Goal: Find specific page/section: Find specific page/section

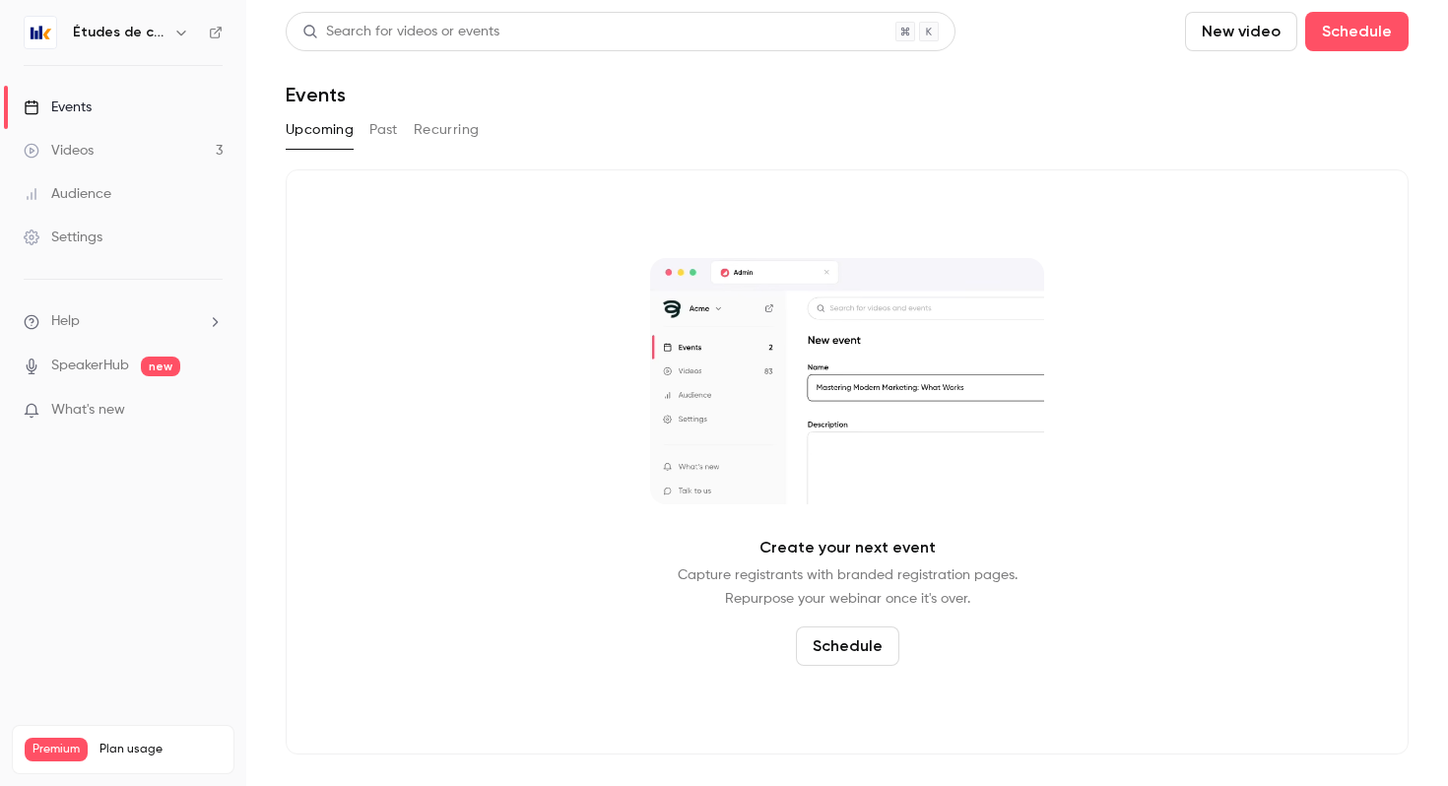
click at [169, 37] on button "button" at bounding box center [181, 33] width 24 height 24
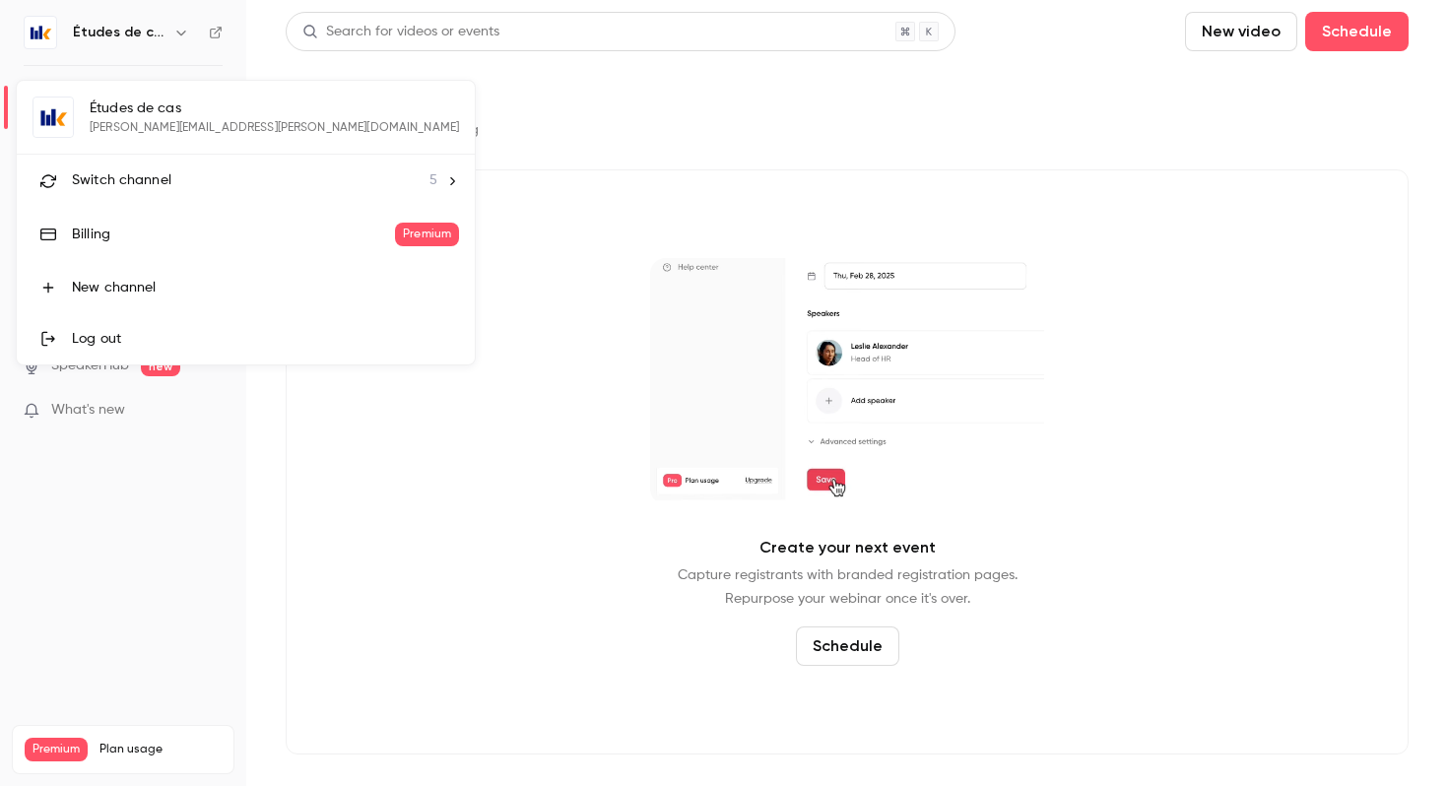
click at [172, 185] on div "Switch channel 5" at bounding box center [254, 180] width 365 height 21
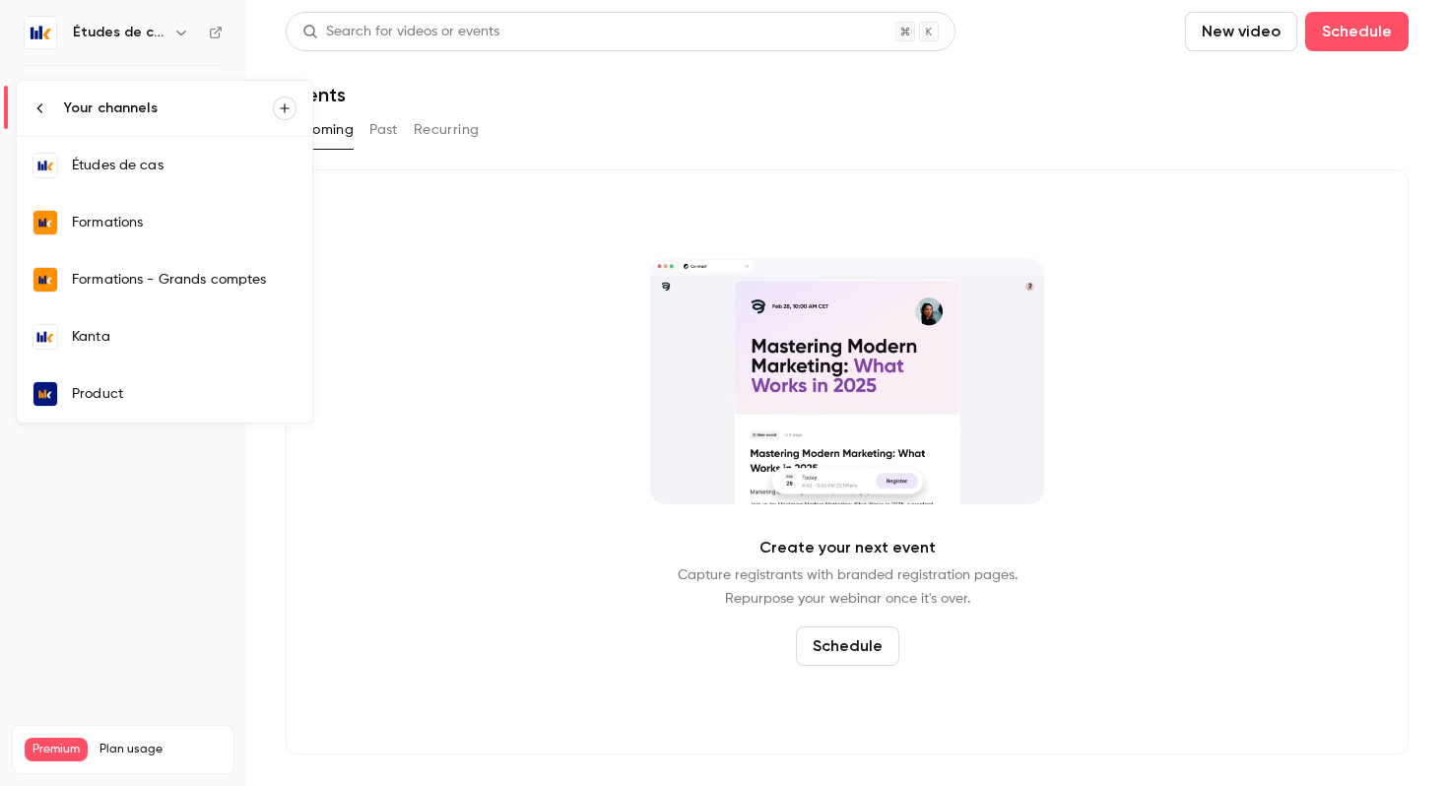
click at [149, 345] on div "Kanta" at bounding box center [184, 337] width 225 height 20
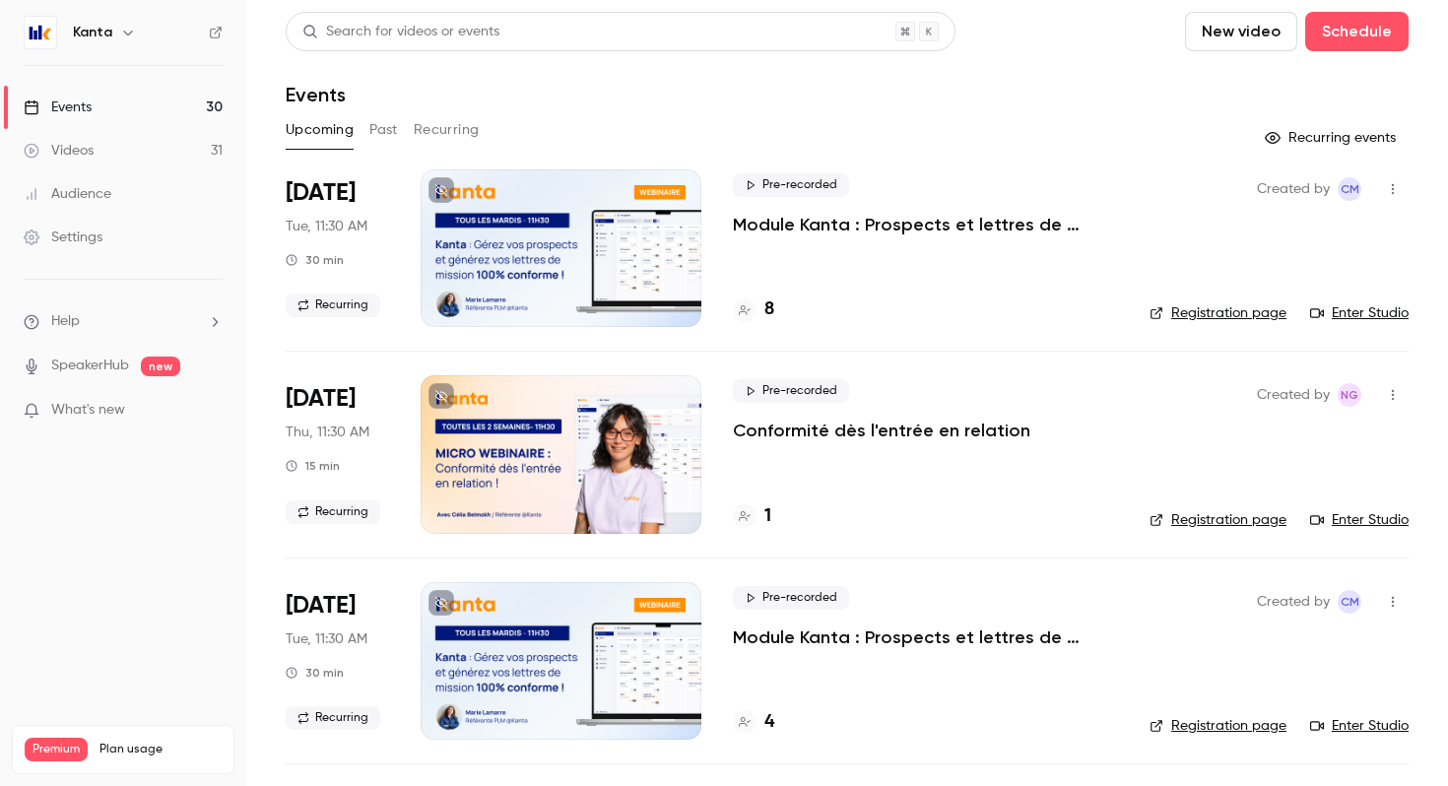
click at [754, 508] on div "1" at bounding box center [752, 516] width 38 height 27
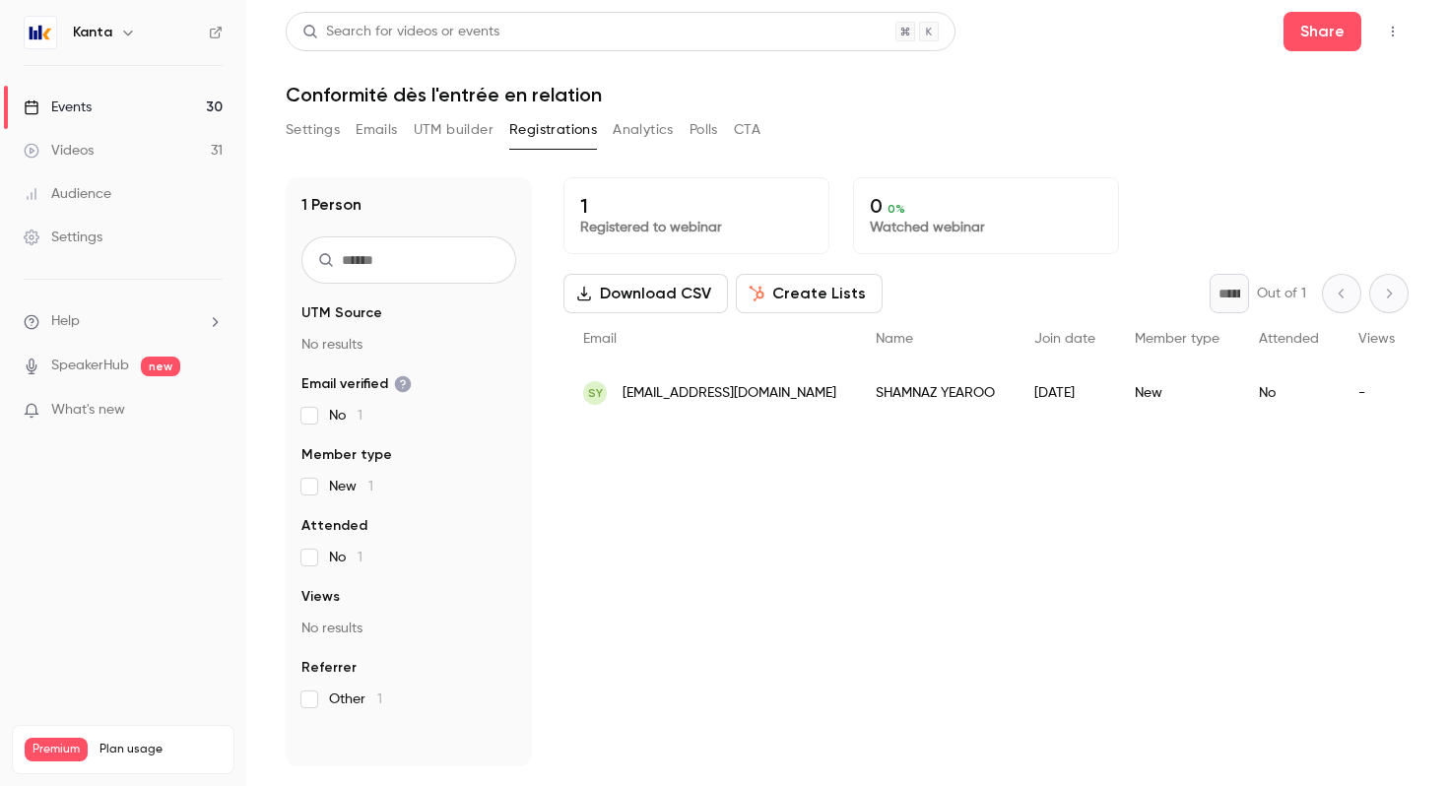
click at [884, 394] on div "SHAMNAZ YEAROO" at bounding box center [935, 392] width 159 height 55
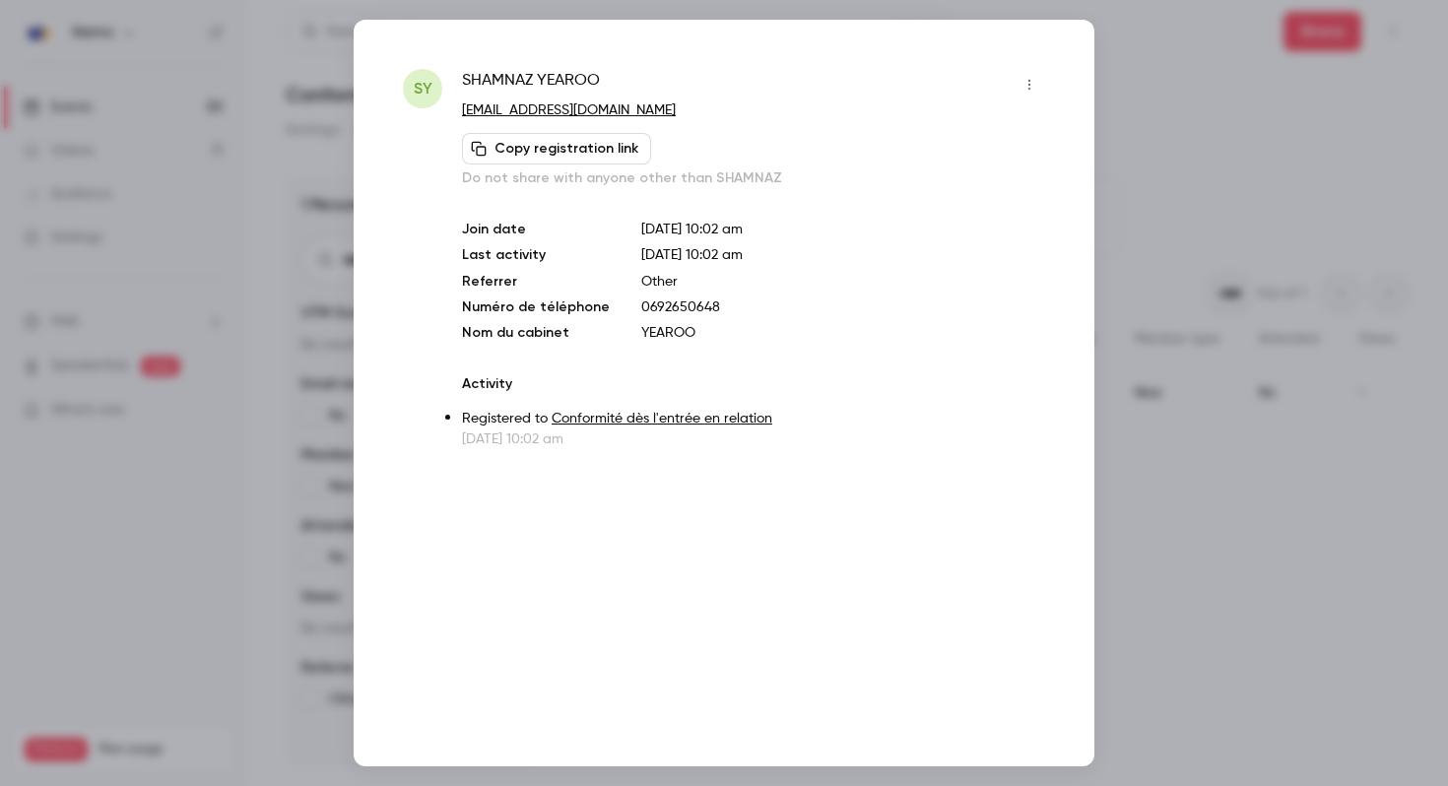
click at [551, 83] on span "SHAMNAZ YEAROO" at bounding box center [531, 85] width 138 height 32
copy div "SHAMNAZ YEAROO"
click at [1153, 107] on div at bounding box center [724, 393] width 1448 height 786
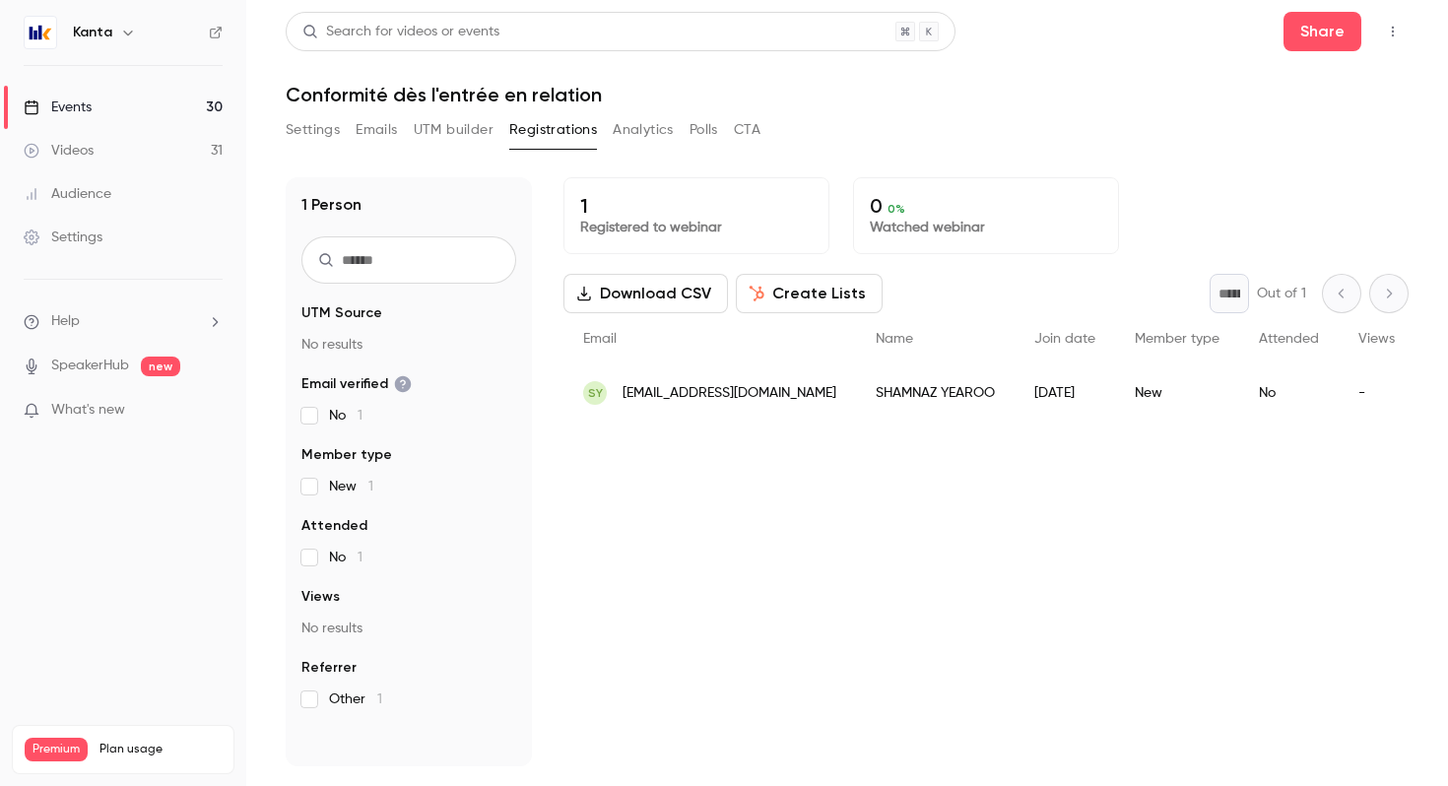
click at [111, 102] on link "Events 30" at bounding box center [123, 107] width 246 height 43
